Goal: Find specific page/section: Find specific page/section

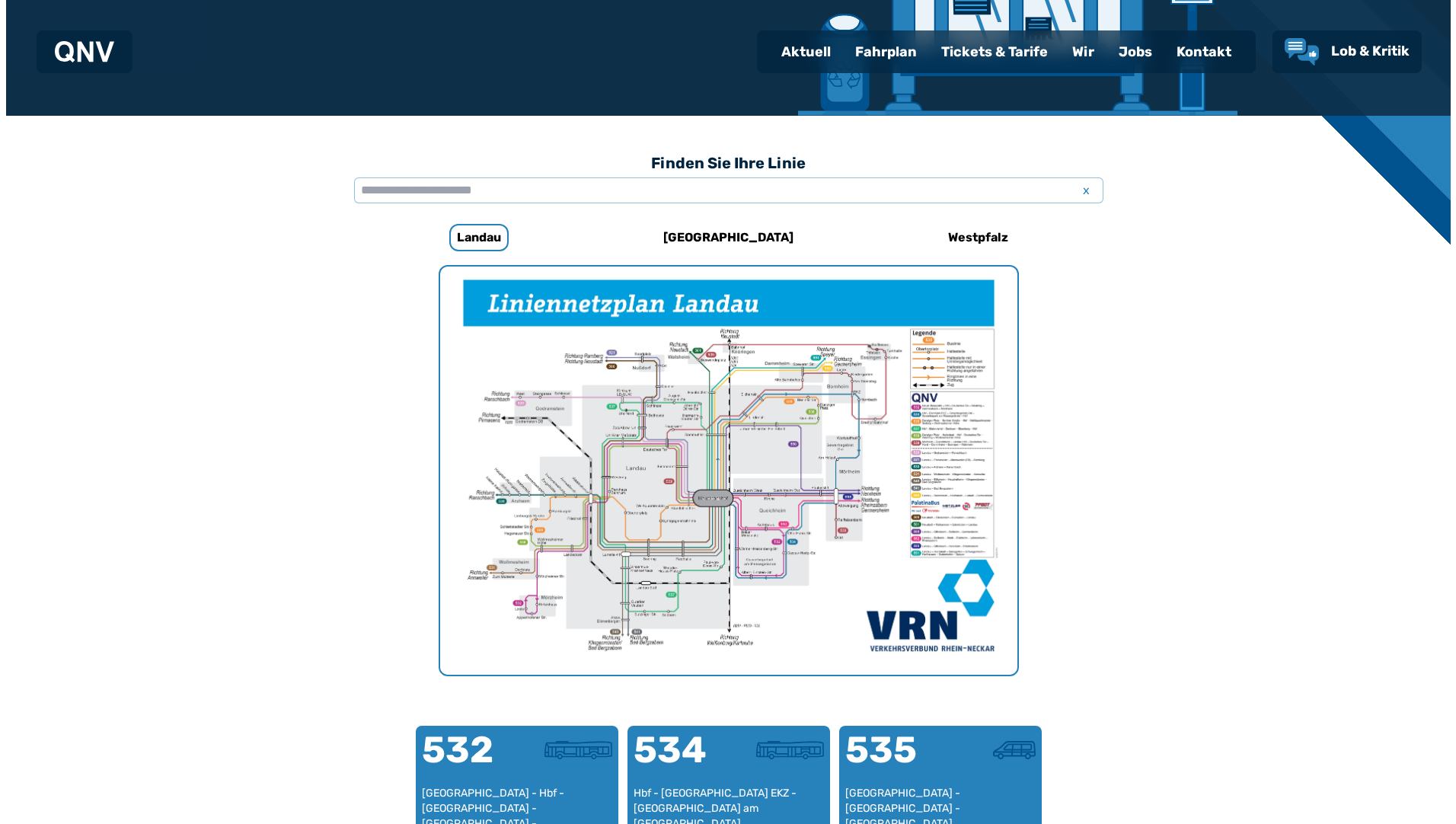
scroll to position [316, 0]
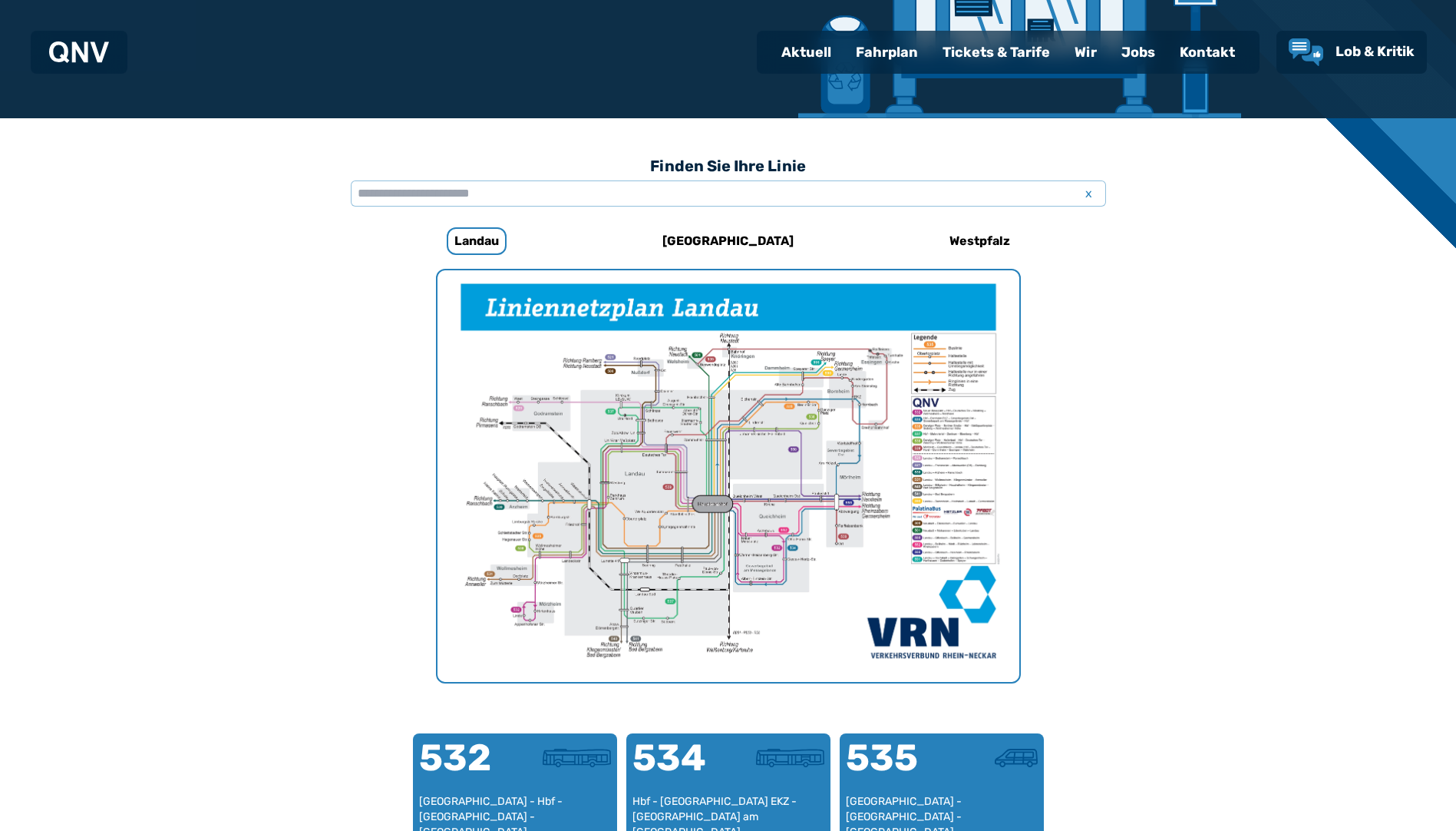
click at [620, 561] on img "1 von 1" at bounding box center [728, 476] width 582 height 412
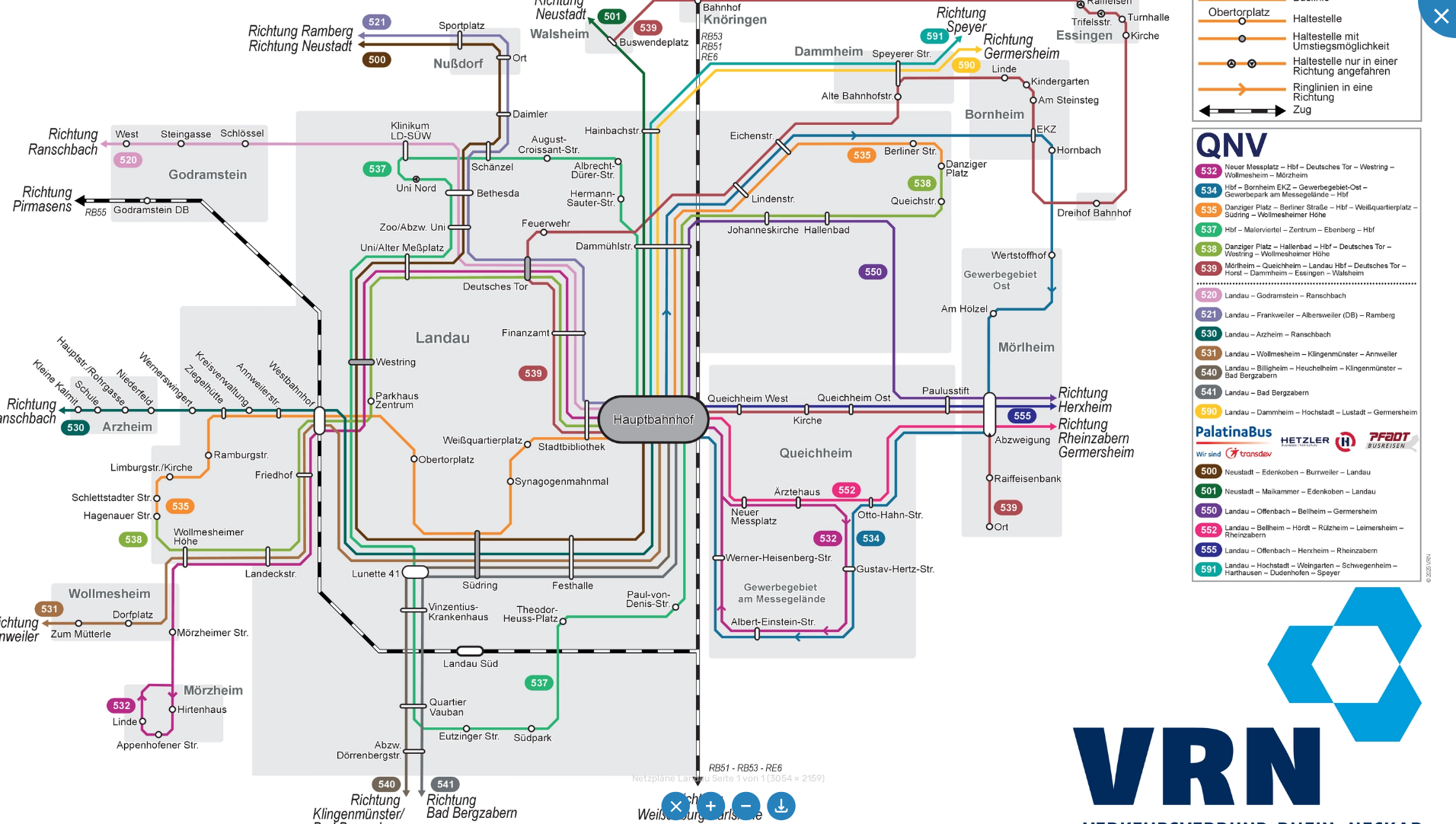
click at [554, 517] on img at bounding box center [696, 343] width 1577 height 1115
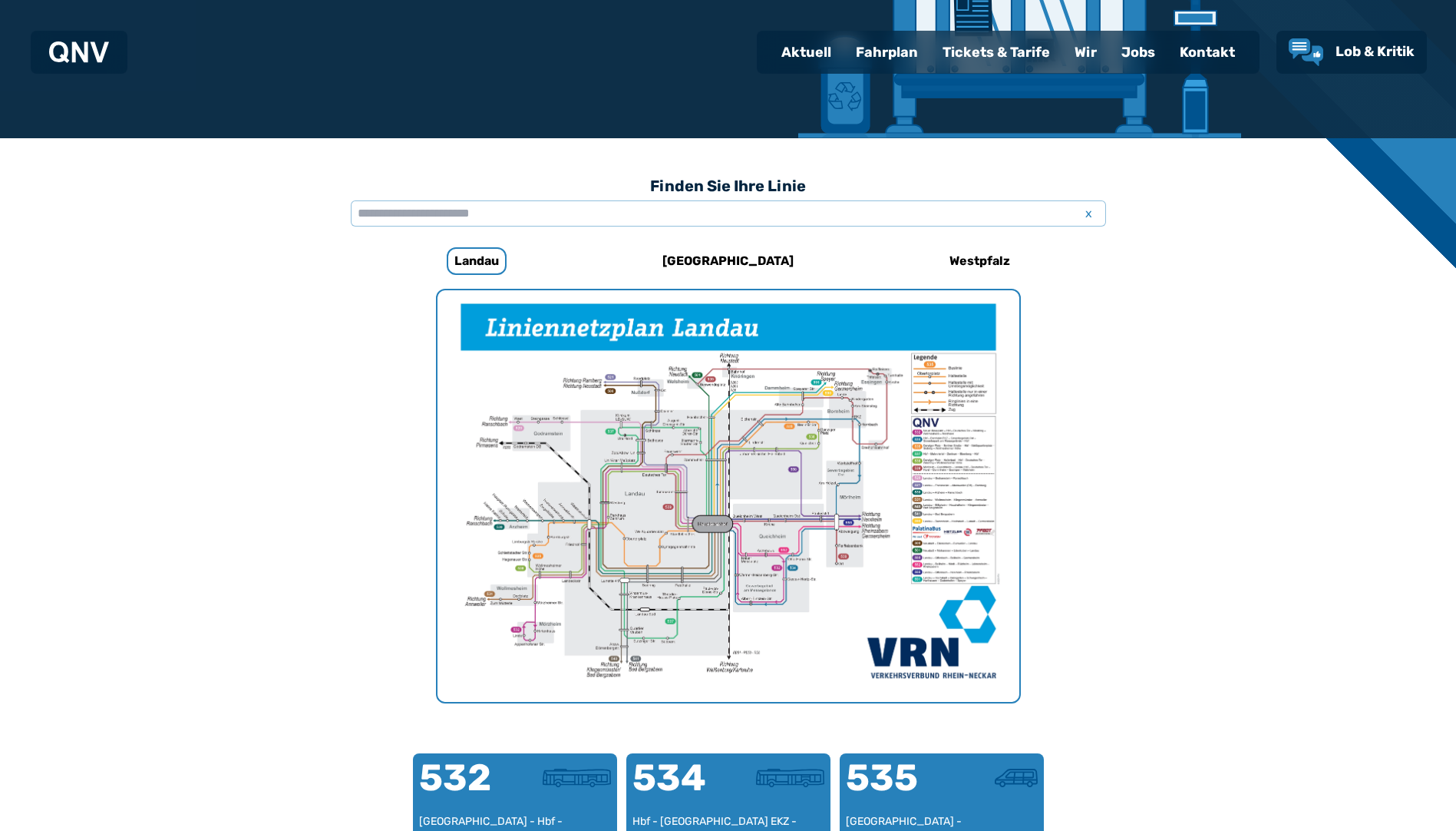
scroll to position [319, 0]
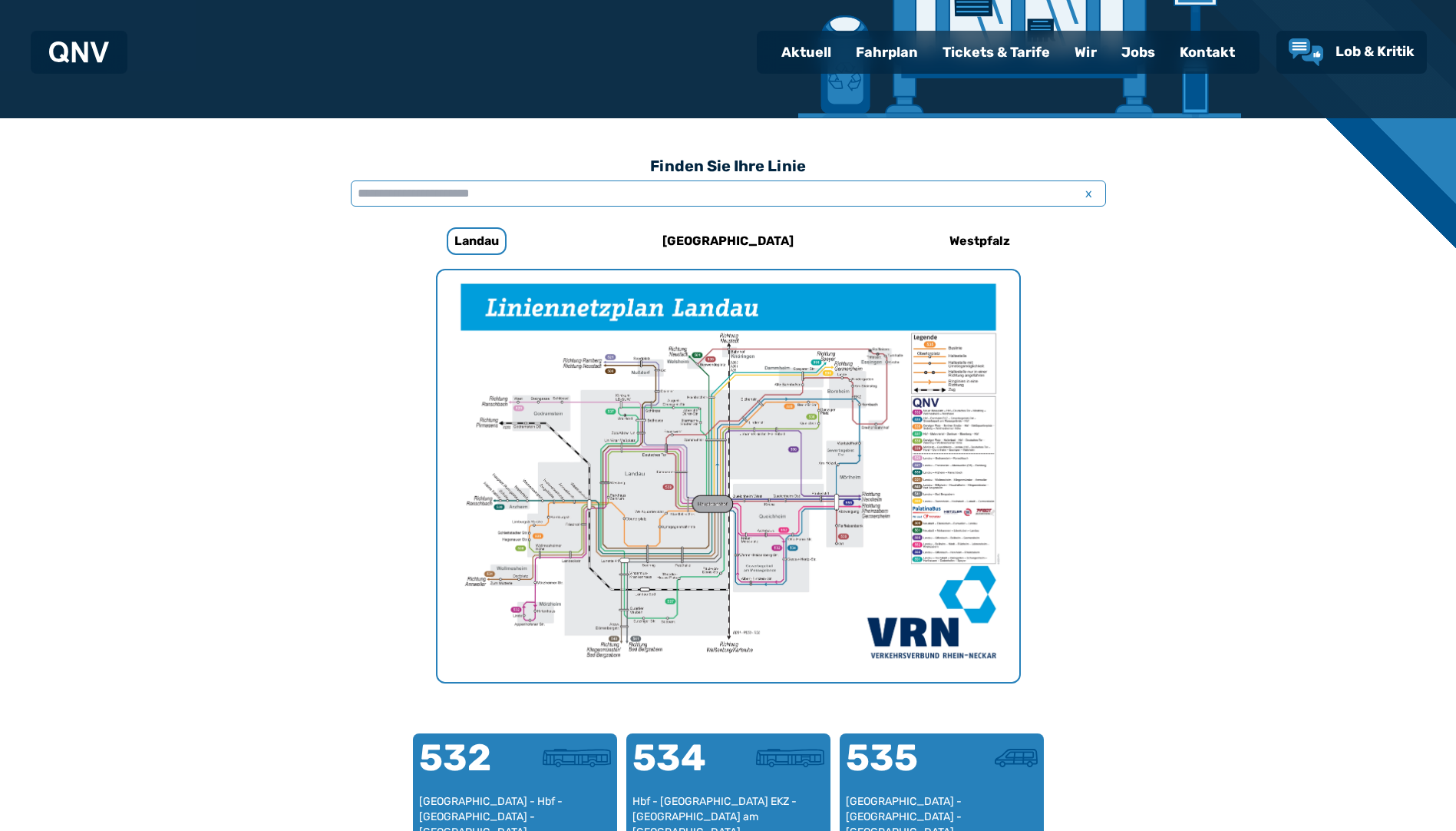
click at [468, 199] on input "text" at bounding box center [728, 193] width 755 height 26
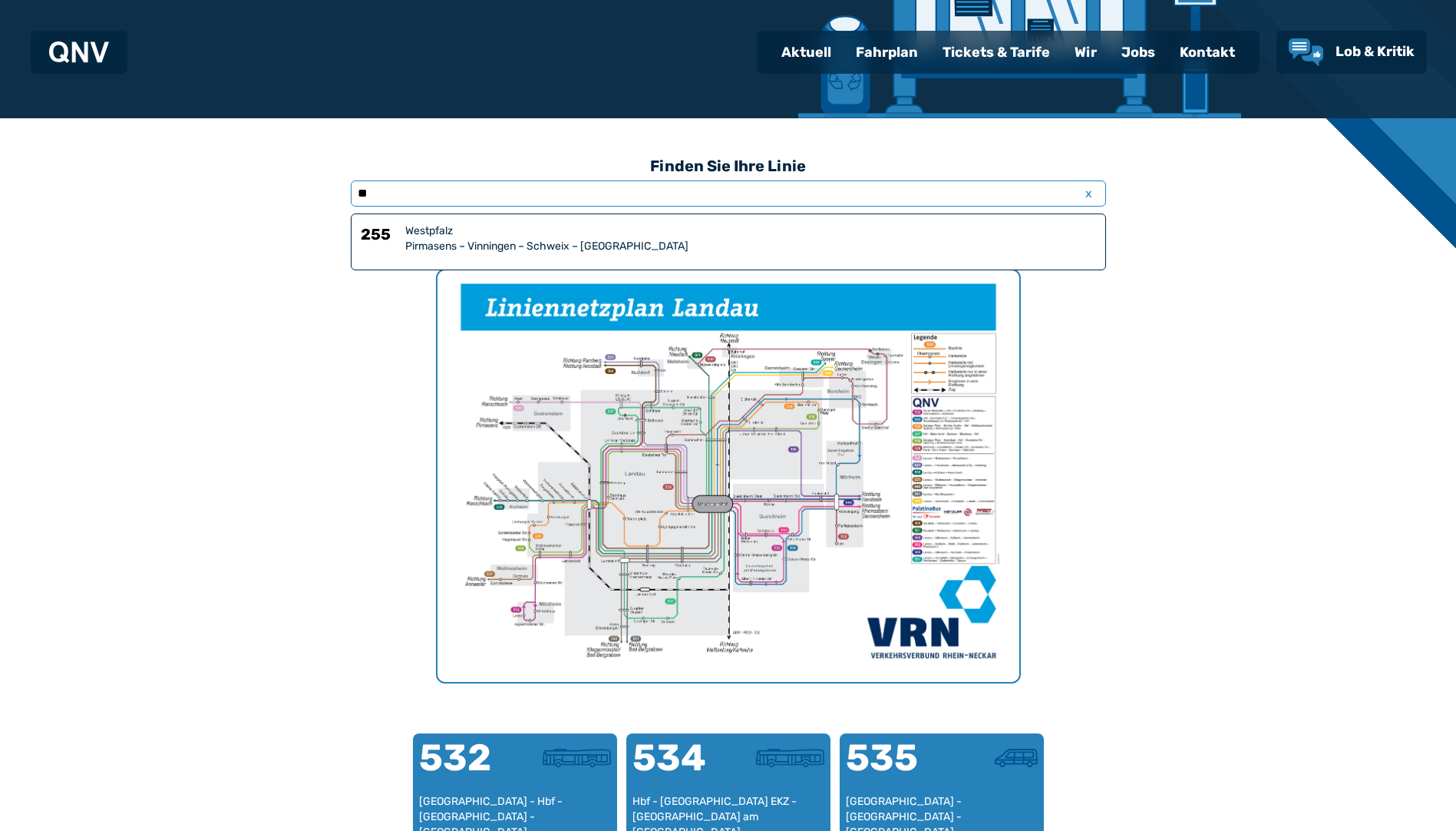
type input "***"
